Goal: Information Seeking & Learning: Learn about a topic

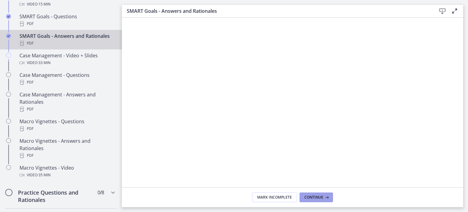
click at [327, 200] on button "Continue" at bounding box center [317, 197] width 34 height 10
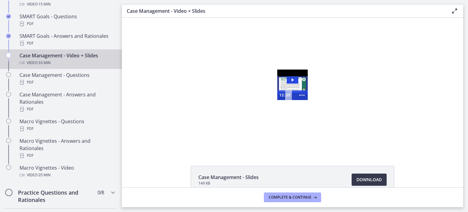
click at [91, 60] on div "Video · 33 min" at bounding box center [67, 62] width 95 height 7
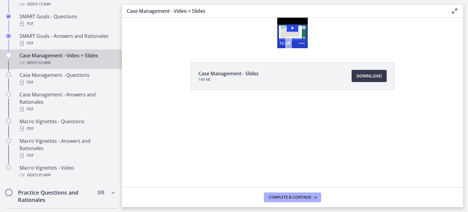
click at [90, 64] on div "Video · 33 min" at bounding box center [67, 62] width 95 height 7
click at [293, 28] on icon "Play Video: cdsdvoq1423bm52saa2g.mp4" at bounding box center [293, 28] width 2 height 3
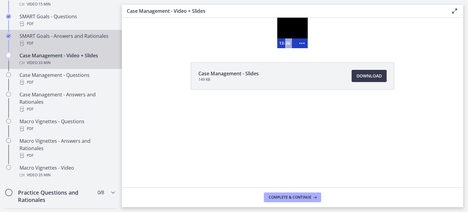
click at [96, 37] on div "SMART Goals - Answers and Rationales PDF" at bounding box center [67, 39] width 95 height 15
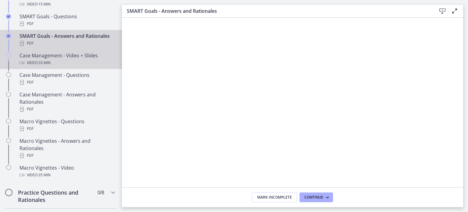
click at [95, 60] on div "Video · 33 min" at bounding box center [67, 62] width 95 height 7
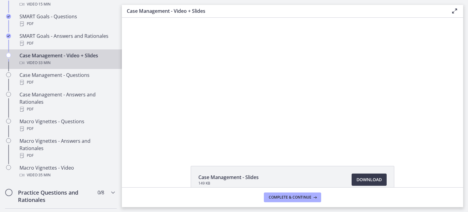
click at [370, 112] on div at bounding box center [292, 85] width 238 height 134
click at [269, 111] on div at bounding box center [292, 85] width 238 height 134
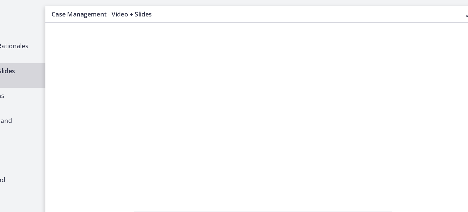
click at [138, 80] on div at bounding box center [216, 89] width 238 height 134
click at [132, 55] on div at bounding box center [216, 89] width 238 height 134
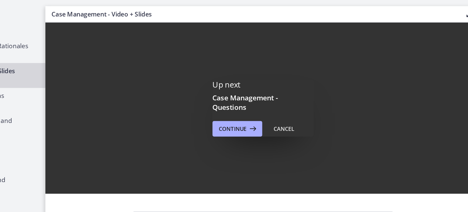
scroll to position [12, 0]
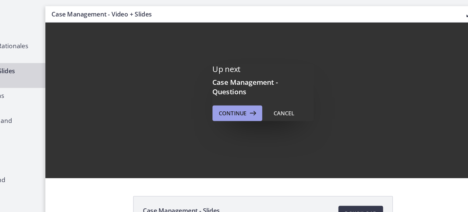
click at [271, 94] on button "Continue" at bounding box center [272, 89] width 39 height 12
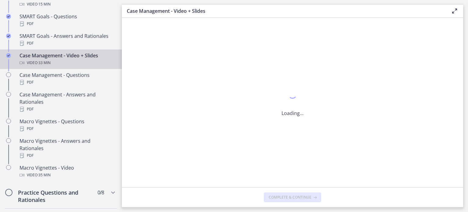
scroll to position [548, 0]
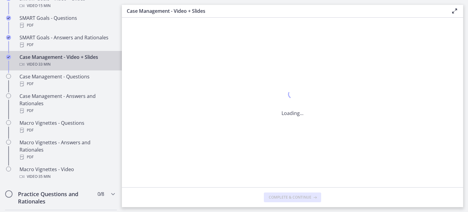
click at [291, 66] on div "Loading..." at bounding box center [292, 103] width 341 height 170
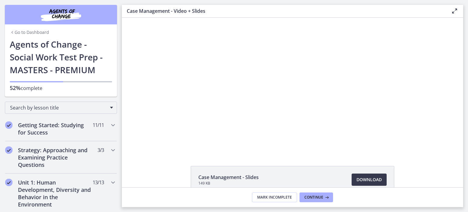
click at [362, 117] on div at bounding box center [292, 85] width 238 height 134
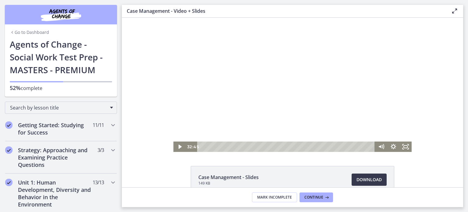
drag, startPoint x: 269, startPoint y: 147, endPoint x: 412, endPoint y: 166, distance: 144.3
click at [412, 152] on html "Click for sound @keyframes VOLUME_SMALL_WAVE_FLASH { 0% { opacity: 0; } 33% { o…" at bounding box center [292, 85] width 341 height 134
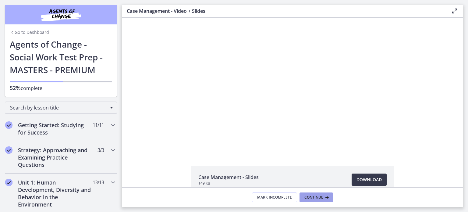
click at [312, 195] on span "Continue" at bounding box center [314, 197] width 19 height 5
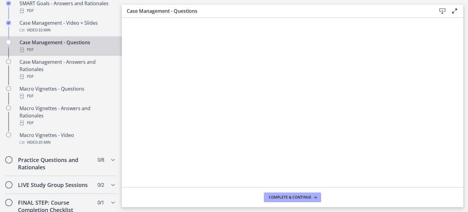
scroll to position [582, 0]
click at [284, 199] on span "Complete & continue" at bounding box center [290, 197] width 43 height 5
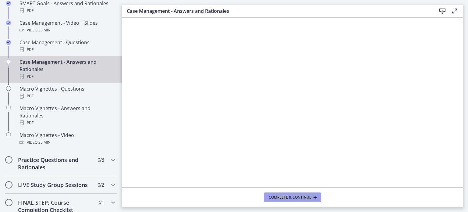
click at [307, 195] on span "Complete & continue" at bounding box center [290, 197] width 43 height 5
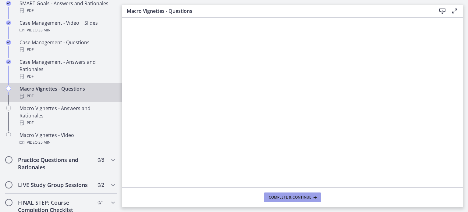
click at [301, 197] on span "Complete & continue" at bounding box center [290, 197] width 43 height 5
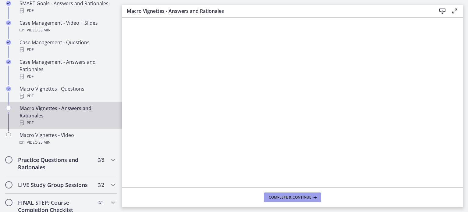
click at [299, 197] on span "Complete & continue" at bounding box center [290, 197] width 43 height 5
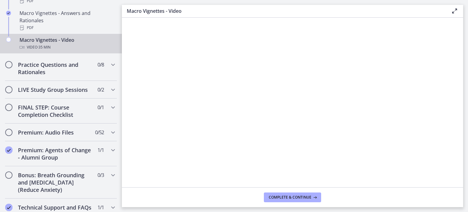
scroll to position [679, 0]
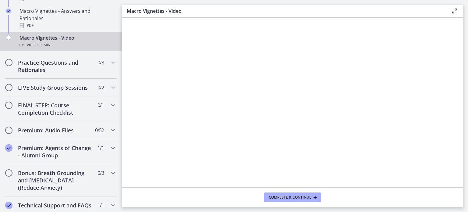
click at [212, 102] on div at bounding box center [293, 102] width 340 height 168
click at [218, 94] on div at bounding box center [293, 102] width 340 height 168
click at [78, 61] on h2 "Practice Questions and Rationales" at bounding box center [55, 66] width 74 height 15
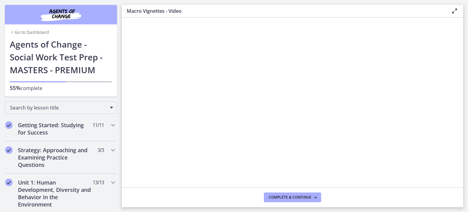
click at [192, 74] on div at bounding box center [293, 102] width 340 height 168
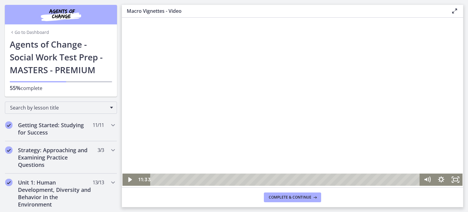
click at [302, 108] on div at bounding box center [293, 102] width 340 height 168
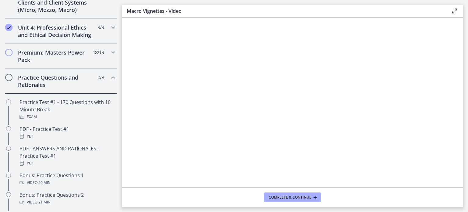
scroll to position [249, 0]
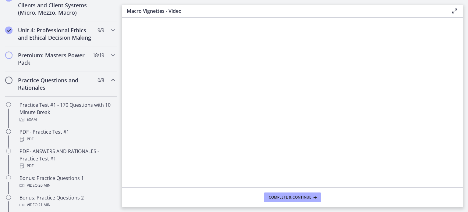
click at [112, 71] on div "Practice Questions and Rationales 0 / 8 Completed" at bounding box center [61, 83] width 112 height 25
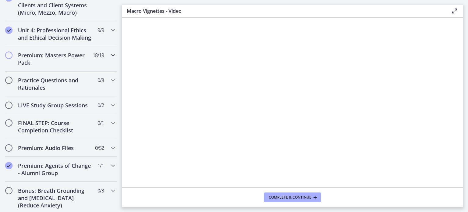
click at [106, 51] on div "Premium: Masters Power Pack 18 / 19 Completed" at bounding box center [61, 58] width 112 height 25
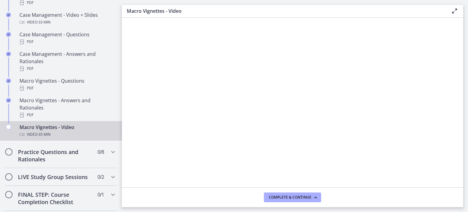
scroll to position [591, 0]
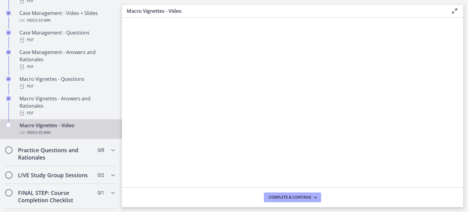
click at [323, 88] on div at bounding box center [293, 102] width 340 height 168
click at [341, 127] on div at bounding box center [293, 102] width 340 height 168
click at [356, 112] on div at bounding box center [293, 102] width 340 height 168
click at [123, 18] on button "Play Video: cdsfme02imvr0n222t6g.mp4" at bounding box center [123, 18] width 0 height 0
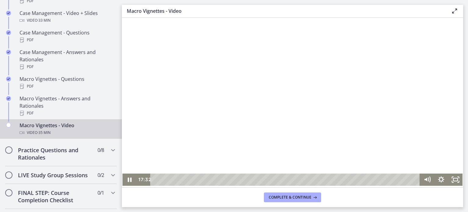
click at [348, 116] on div at bounding box center [293, 102] width 340 height 168
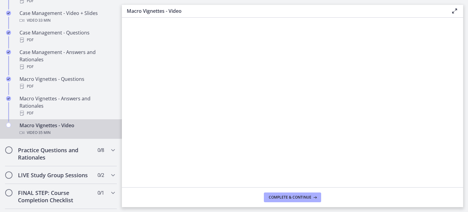
scroll to position [0, 0]
click at [342, 82] on div at bounding box center [293, 102] width 340 height 168
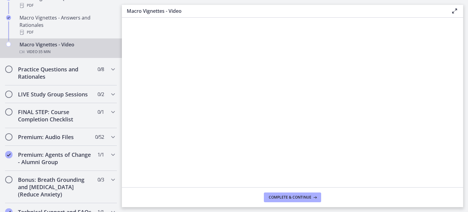
scroll to position [672, 0]
click at [156, 150] on div at bounding box center [293, 102] width 340 height 168
click at [271, 95] on div at bounding box center [293, 102] width 340 height 168
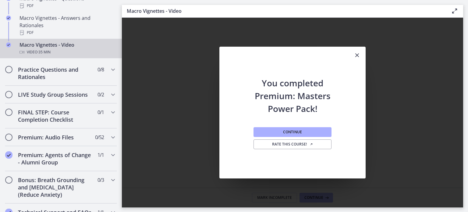
scroll to position [0, 0]
click at [62, 134] on h2 "Premium: Audio Files" at bounding box center [55, 137] width 74 height 7
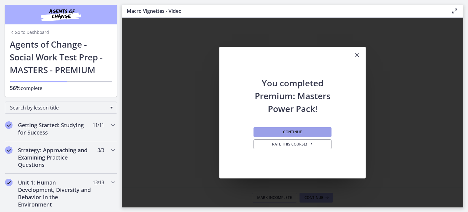
click at [316, 132] on button "Continue" at bounding box center [293, 132] width 78 height 10
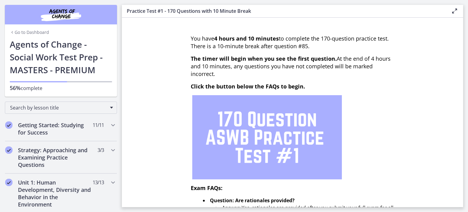
click at [460, 110] on section "You have 4 hours and 10 minutes to complete the 170-question practice test. The…" at bounding box center [292, 112] width 341 height 189
